Goal: Find specific page/section: Find specific page/section

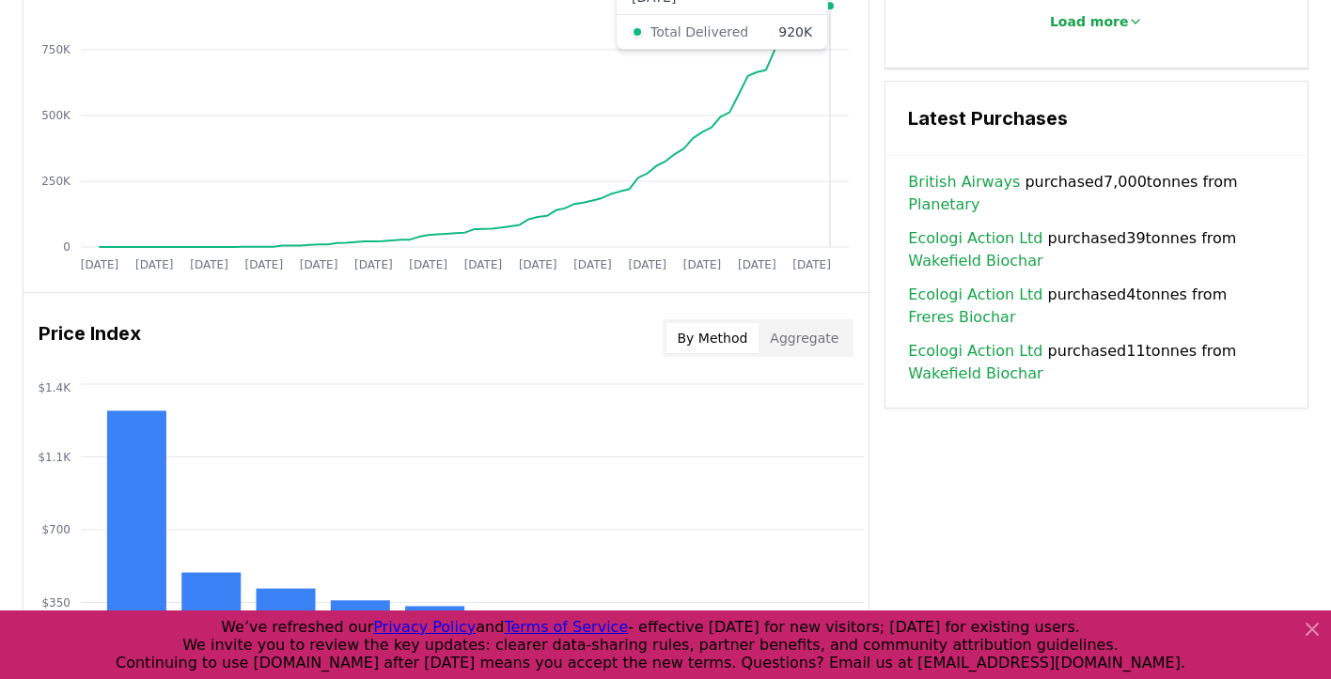
scroll to position [1279, 0]
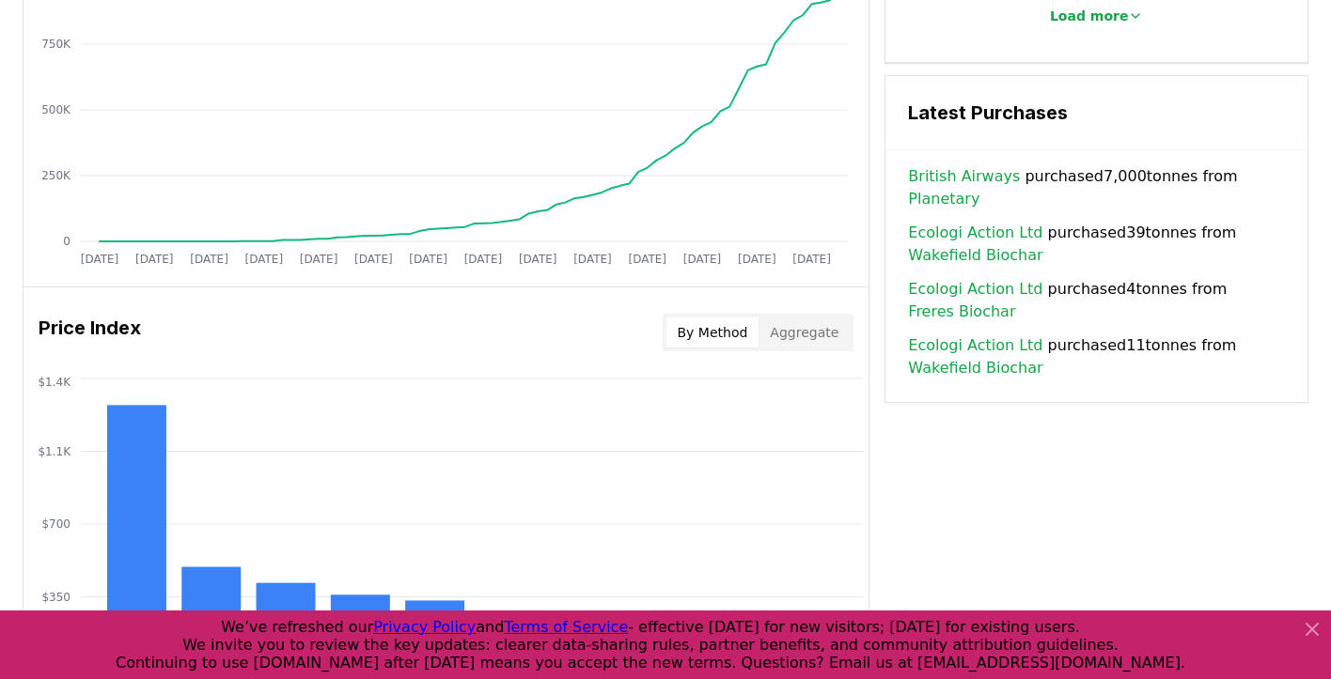
click at [1309, 629] on icon at bounding box center [1311, 629] width 11 height 11
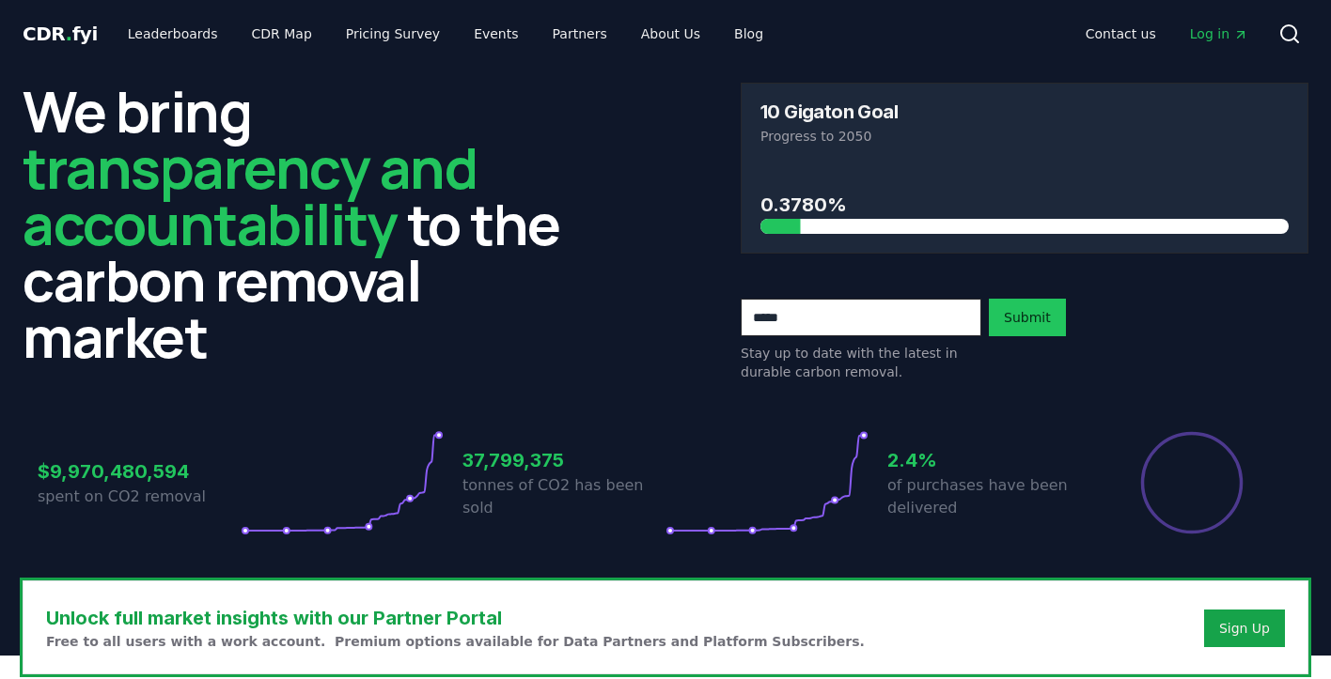
scroll to position [0, 0]
click at [171, 36] on link "Leaderboards" at bounding box center [173, 34] width 120 height 34
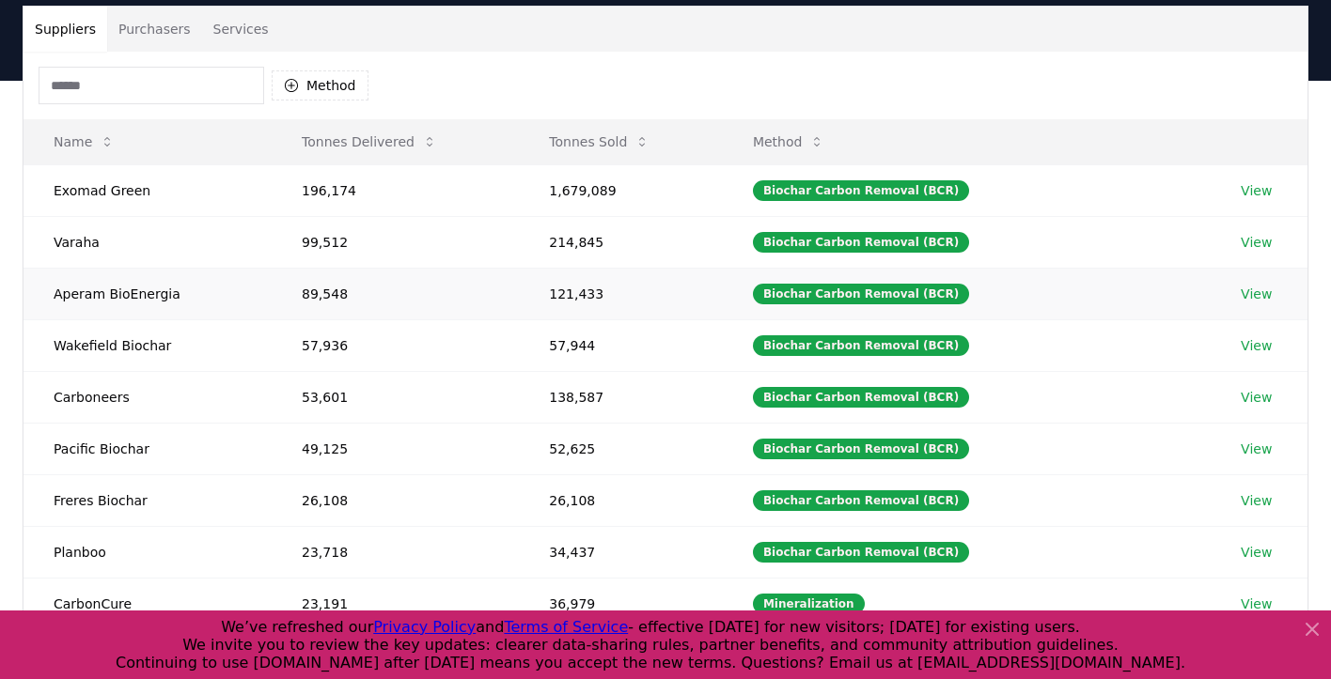
scroll to position [141, 0]
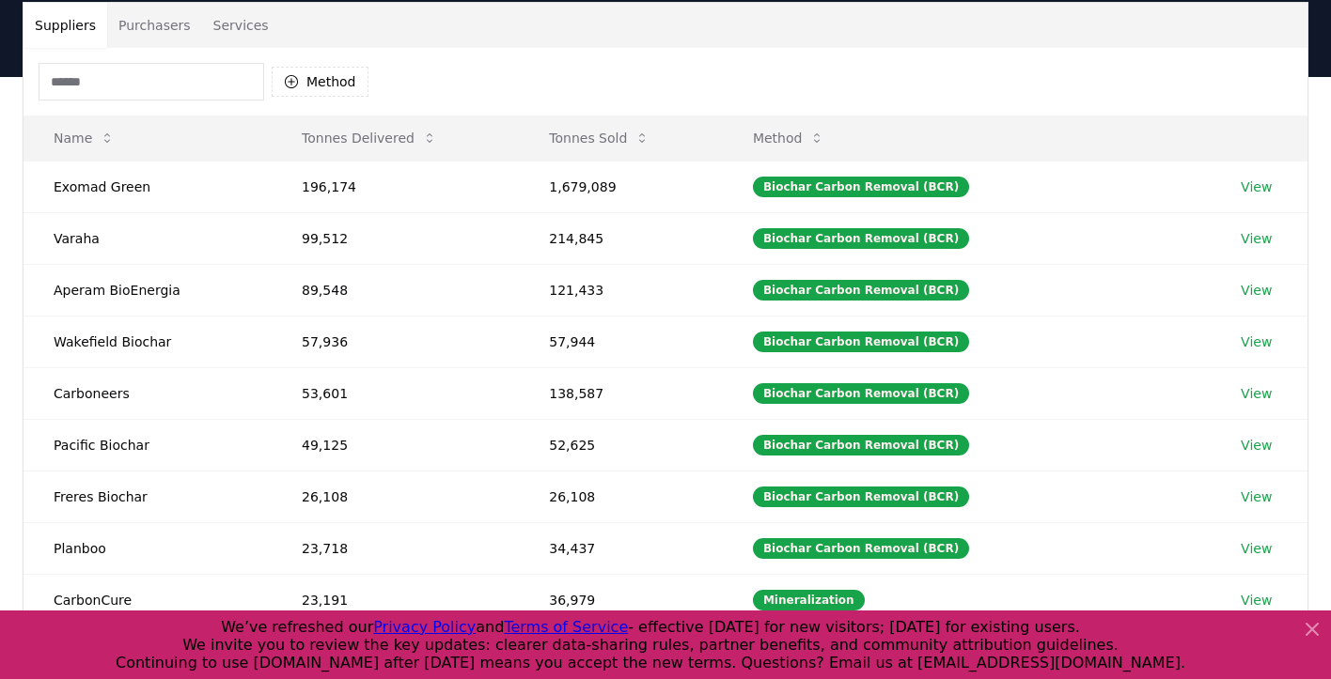
click at [150, 28] on button "Purchasers" at bounding box center [154, 25] width 95 height 45
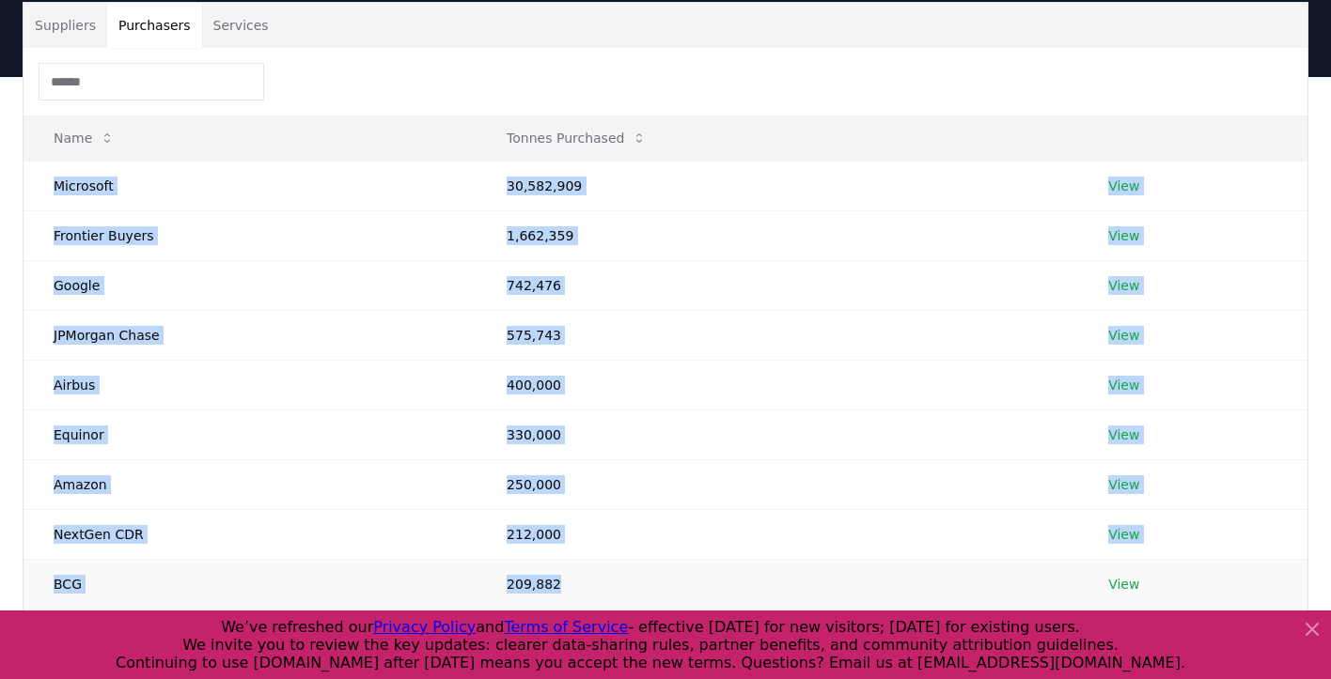
drag, startPoint x: 53, startPoint y: 184, endPoint x: 567, endPoint y: 587, distance: 653.3
click at [571, 587] on tbody "Microsoft 30,582,909 View Frontier Buyers 1,662,359 View Google 742,476 View JP…" at bounding box center [665, 410] width 1284 height 498
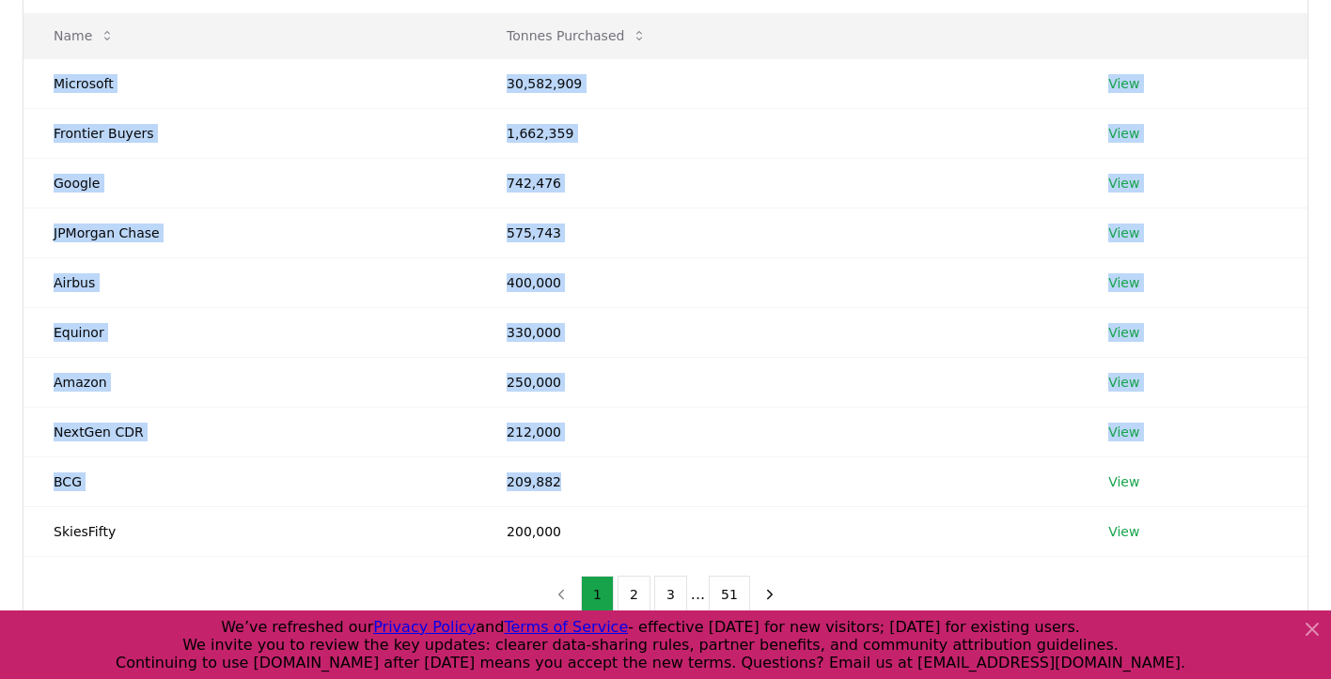
scroll to position [243, 0]
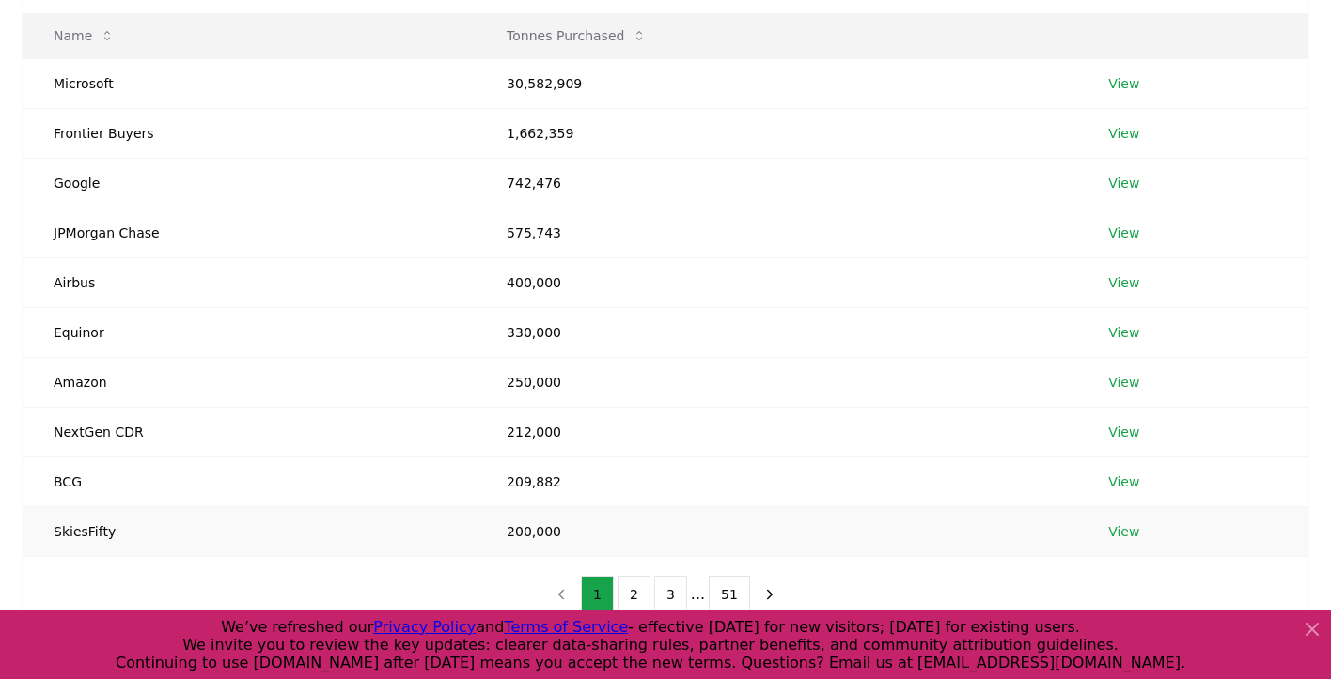
click at [577, 534] on td "200,000" at bounding box center [776, 532] width 601 height 50
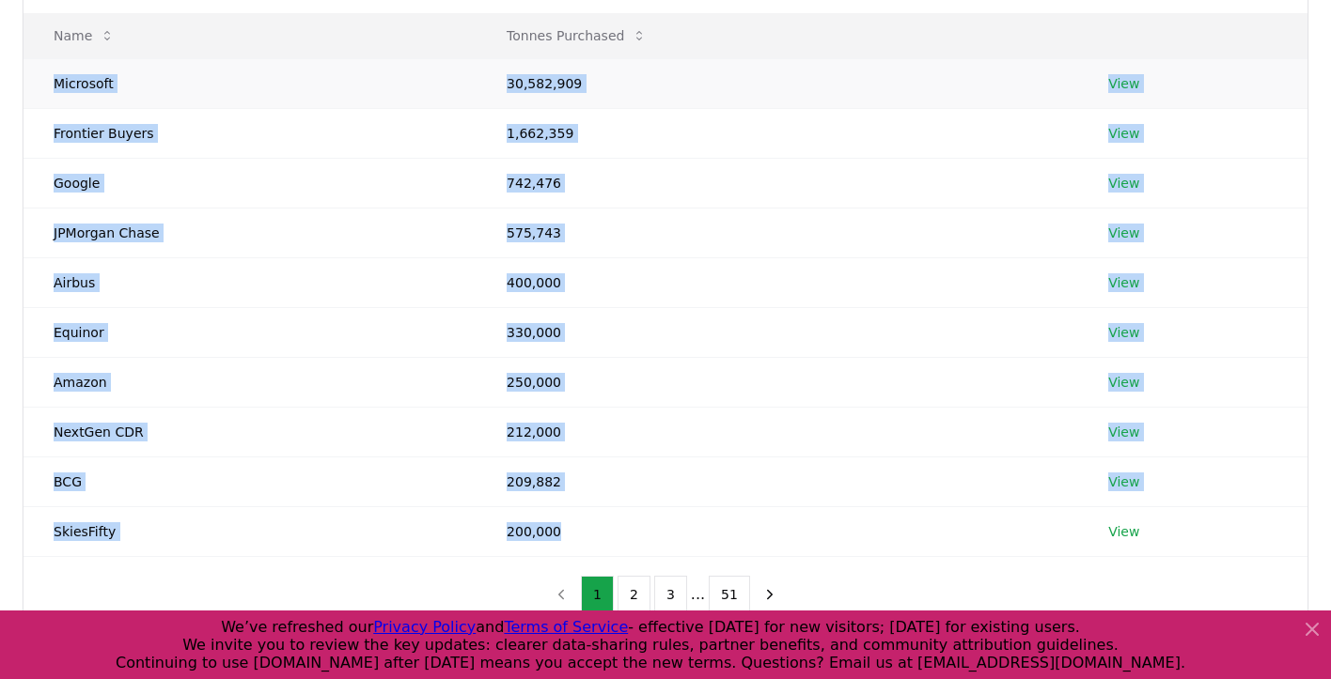
drag, startPoint x: 577, startPoint y: 534, endPoint x: 55, endPoint y: 83, distance: 690.3
click at [55, 83] on tbody "Microsoft 30,582,909 View Frontier Buyers 1,662,359 View Google 742,476 View JP…" at bounding box center [665, 307] width 1284 height 498
copy tbody "Microsoft 30,582,909 View Frontier Buyers 1,662,359 View Google 742,476 View JP…"
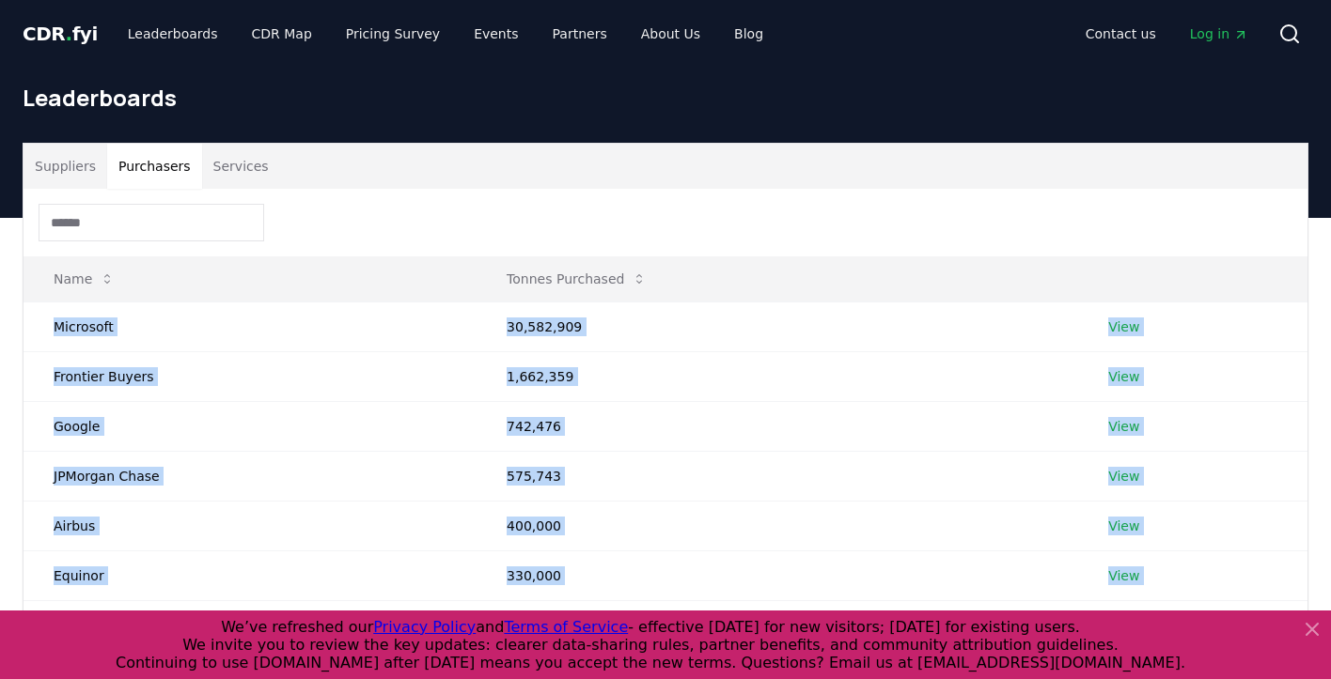
scroll to position [0, 0]
